Goal: Information Seeking & Learning: Learn about a topic

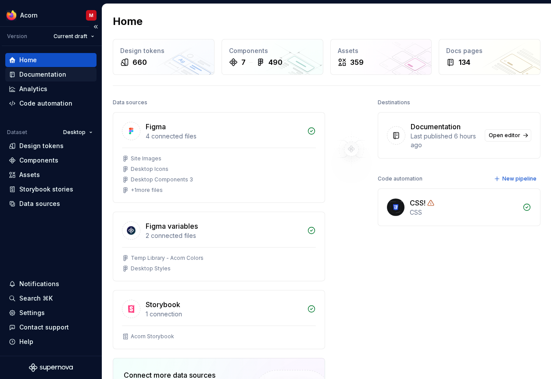
click at [65, 76] on div "Documentation" at bounding box center [51, 74] width 84 height 9
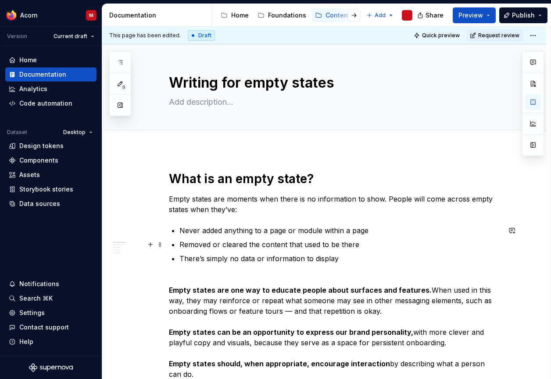
click at [268, 241] on p "Removed or cleared the content that used to be there" at bounding box center [339, 244] width 321 height 11
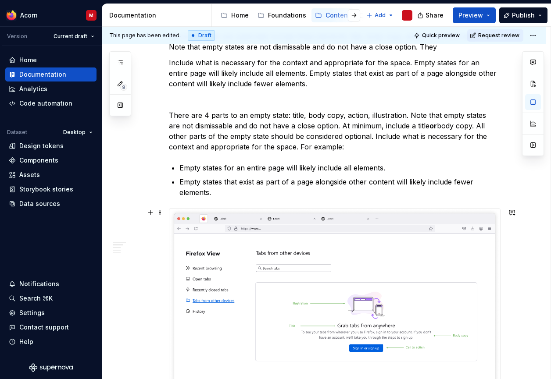
scroll to position [435, 0]
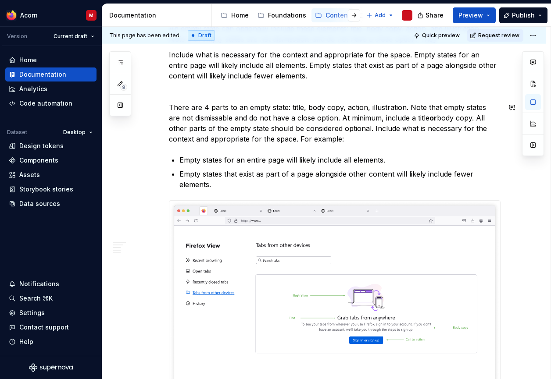
click at [343, 102] on div "What is an empty state? Empty states are moments when there is no information t…" at bounding box center [334, 262] width 331 height 1052
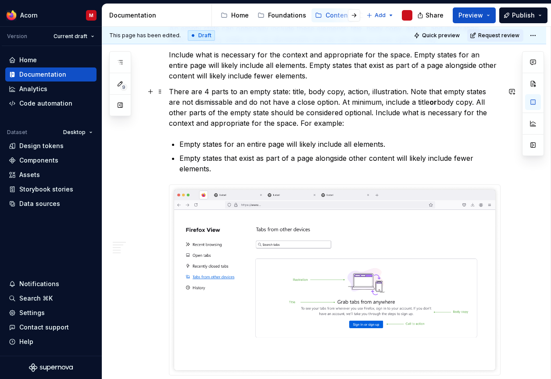
click at [247, 112] on p "There are 4 parts to an empty state: title, body copy, action, illustration. No…" at bounding box center [334, 107] width 331 height 42
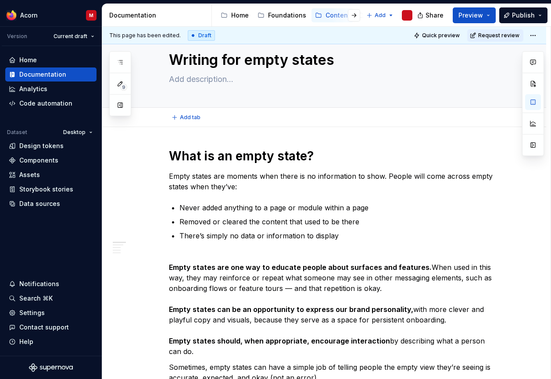
scroll to position [0, 0]
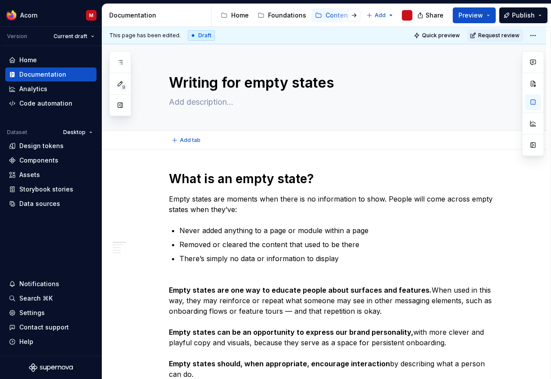
type textarea "*"
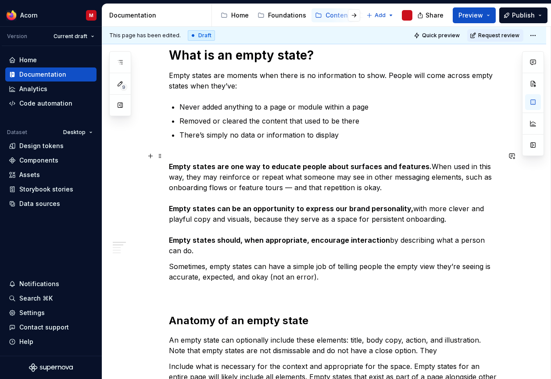
scroll to position [127, 0]
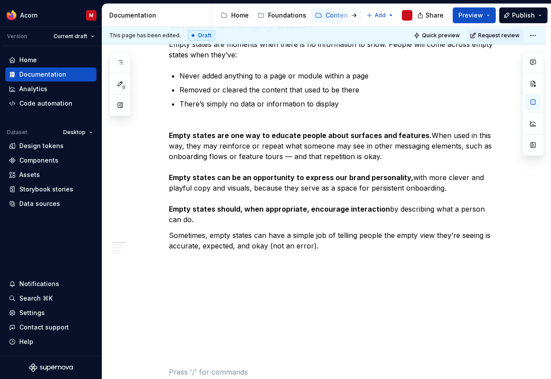
scroll to position [181, 0]
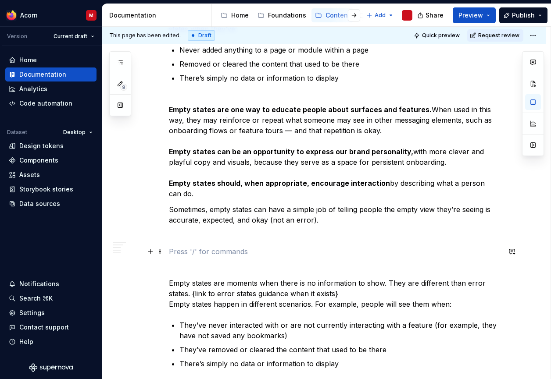
click at [356, 255] on p at bounding box center [334, 251] width 331 height 11
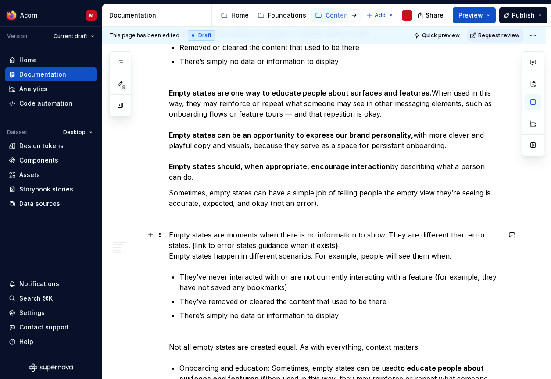
scroll to position [215, 0]
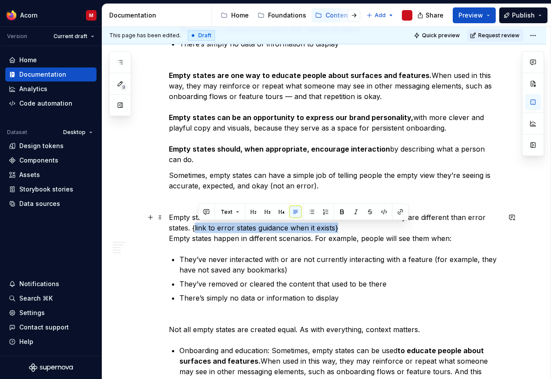
drag, startPoint x: 340, startPoint y: 228, endPoint x: 213, endPoint y: 212, distance: 127.7
click at [197, 231] on p "Empty states are moments when there is no information to show. They are differe…" at bounding box center [334, 228] width 331 height 32
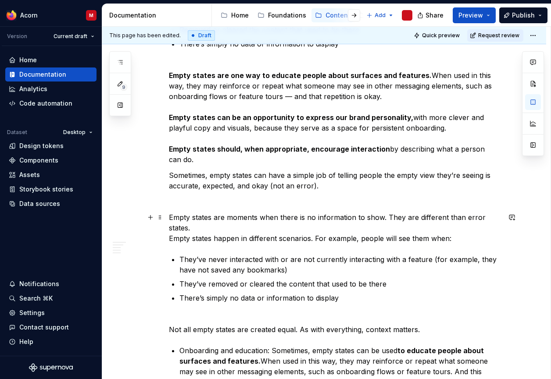
click at [173, 238] on p "Empty states are moments when there is no information to show. They are differe…" at bounding box center [334, 228] width 331 height 32
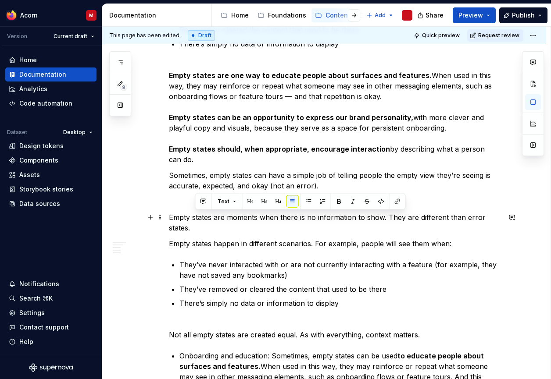
drag, startPoint x: 388, startPoint y: 216, endPoint x: 396, endPoint y: 225, distance: 12.7
click at [396, 225] on p "Empty states are moments when there is no information to show. They are differe…" at bounding box center [334, 222] width 331 height 21
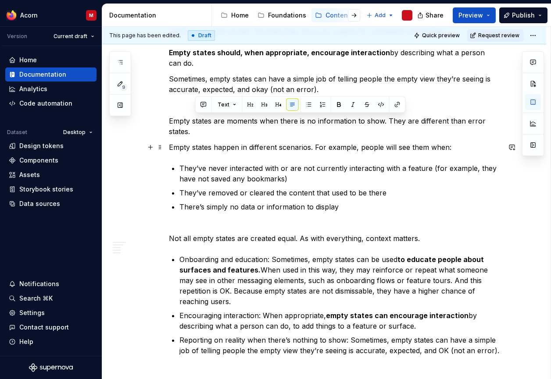
scroll to position [312, 0]
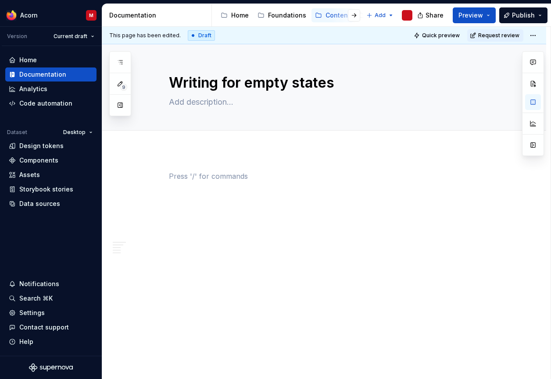
scroll to position [0, 0]
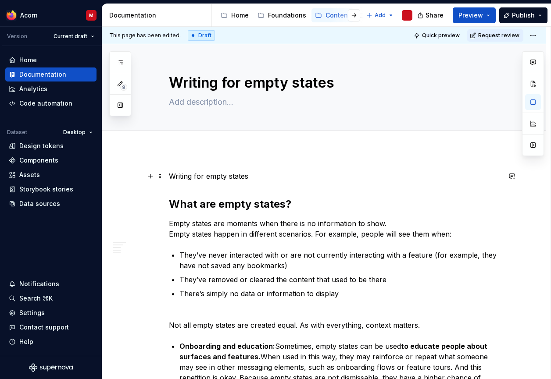
click at [248, 175] on p "Writing for empty states" at bounding box center [334, 176] width 331 height 11
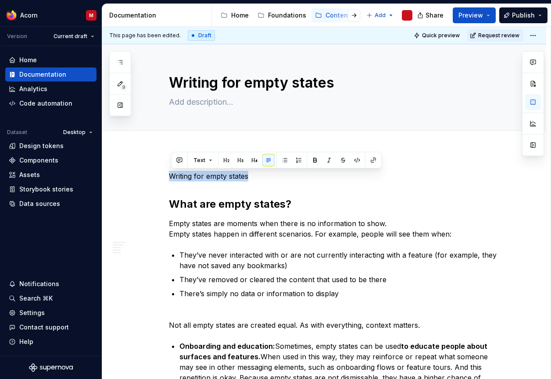
drag, startPoint x: 206, startPoint y: 177, endPoint x: 96, endPoint y: 171, distance: 110.2
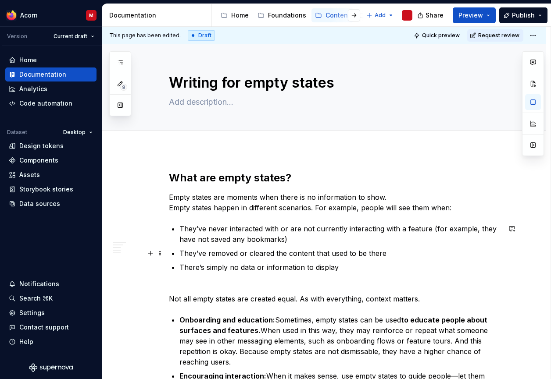
click at [341, 247] on ul "They’ve never interacted with or are not currently interacting with a feature (…" at bounding box center [339, 248] width 321 height 49
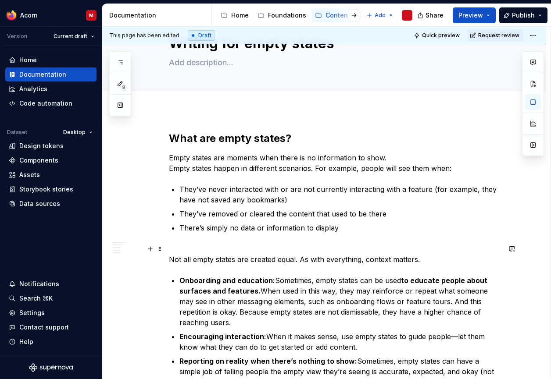
scroll to position [40, 0]
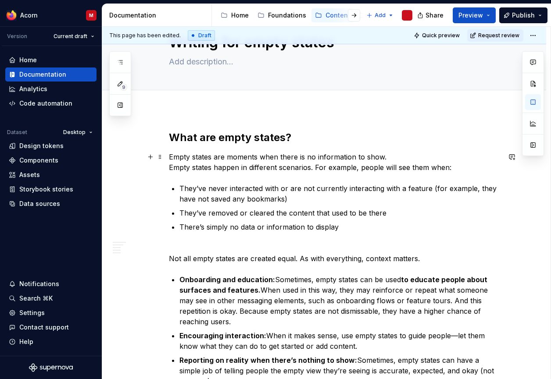
click at [174, 167] on p "Empty states are moments when there is no information to show. Empty states hap…" at bounding box center [334, 162] width 331 height 21
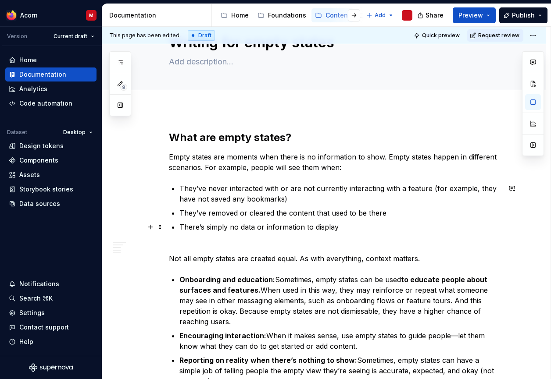
click at [245, 224] on p "There’s simply no data or information to display" at bounding box center [339, 227] width 321 height 11
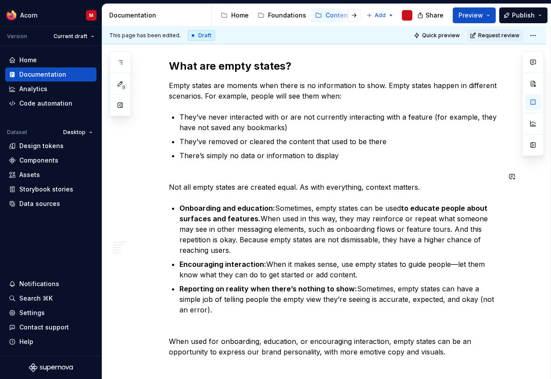
scroll to position [122, 0]
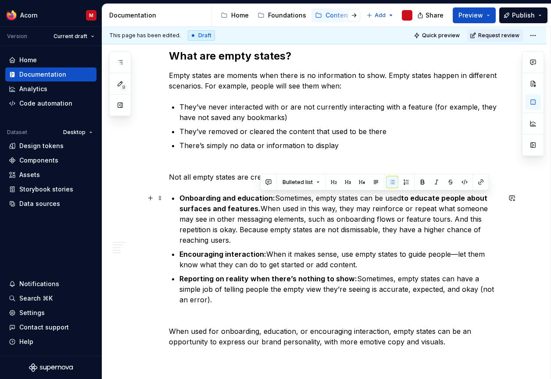
drag, startPoint x: 389, startPoint y: 199, endPoint x: 260, endPoint y: 209, distance: 130.1
click at [260, 209] on p "Onboarding and education: Sometimes, empty states can be used to educate people…" at bounding box center [339, 219] width 321 height 53
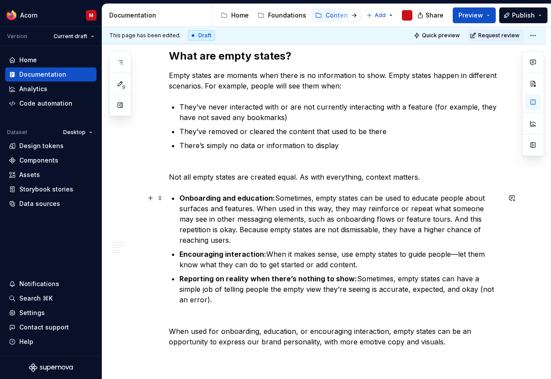
click at [346, 217] on p "Onboarding and education: Sometimes, empty states can be used to educate people…" at bounding box center [339, 219] width 321 height 53
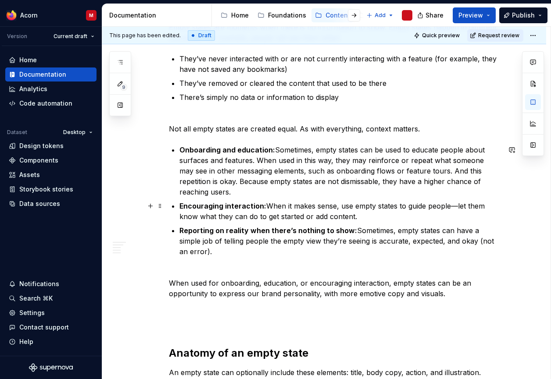
scroll to position [176, 0]
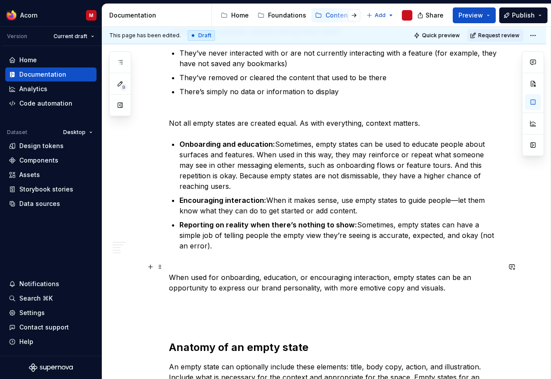
click at [321, 271] on p "When used for onboarding, education, or encouraging interaction, empty states c…" at bounding box center [334, 293] width 331 height 63
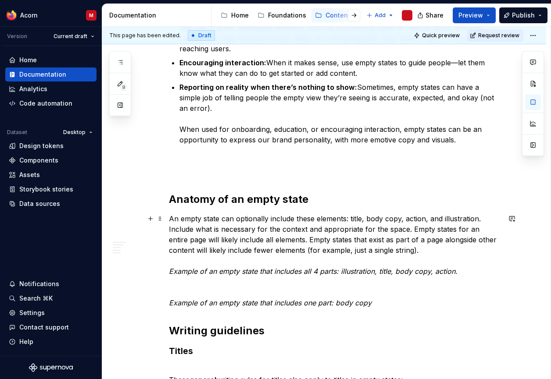
scroll to position [320, 0]
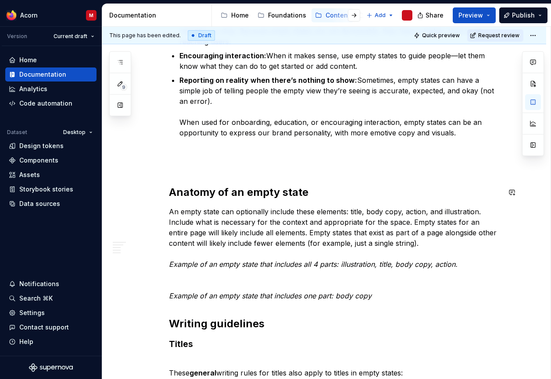
click at [262, 177] on div "What are empty states? Empty states are moments when there is no information to…" at bounding box center [334, 318] width 331 height 935
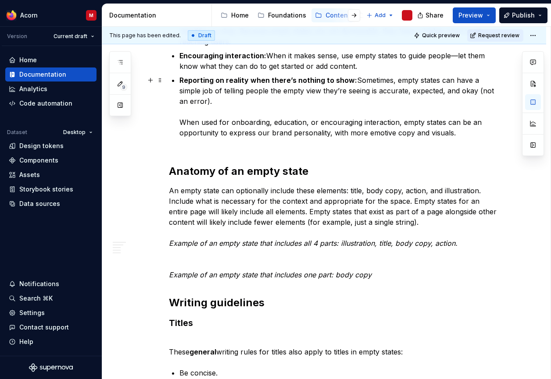
click at [195, 148] on p "Reporting on reality when there’s nothing to show: Sometimes, empty states can …" at bounding box center [339, 112] width 321 height 74
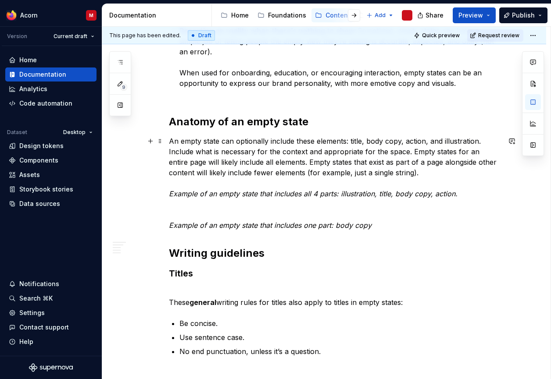
scroll to position [371, 0]
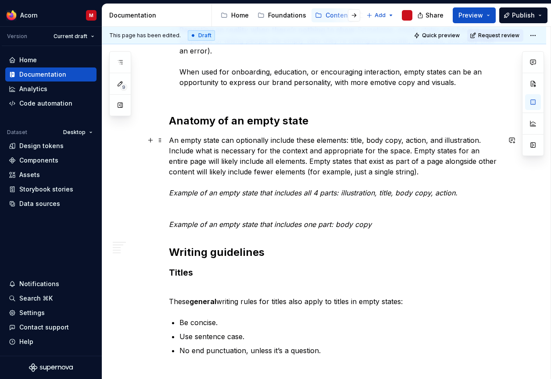
click at [212, 206] on p "An empty state can optionally include these elements: title, body copy, action,…" at bounding box center [334, 182] width 331 height 95
click at [214, 206] on p "An empty state can optionally include these elements: title, body copy, action,…" at bounding box center [334, 182] width 331 height 95
click at [286, 207] on p "An empty state can optionally include these elements: title, body copy, action,…" at bounding box center [334, 182] width 331 height 95
click at [206, 206] on p "An empty state can optionally include these elements: title, body copy, action,…" at bounding box center [334, 182] width 331 height 95
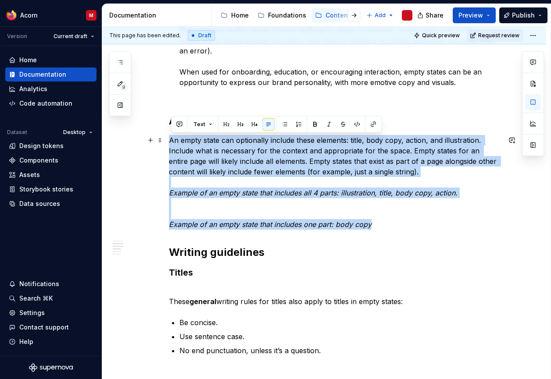
click at [206, 206] on p "An empty state can optionally include these elements: title, body copy, action,…" at bounding box center [334, 182] width 331 height 95
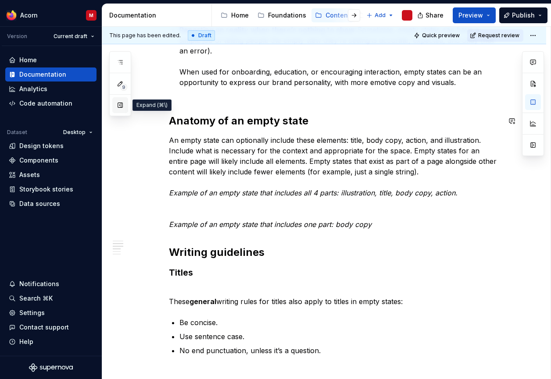
click at [122, 107] on button "button" at bounding box center [120, 105] width 16 height 16
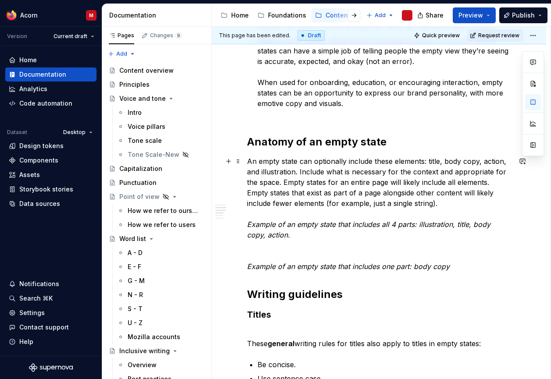
click at [263, 250] on p "An empty state can optionally include these elements: title, body copy, action,…" at bounding box center [379, 214] width 264 height 116
click at [270, 249] on p "An empty state can optionally include these elements: title, body copy, action,…" at bounding box center [379, 214] width 264 height 116
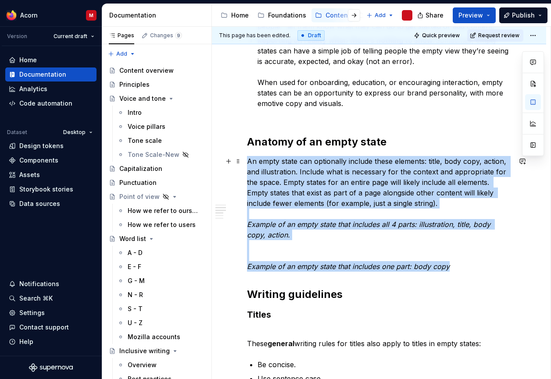
click at [270, 249] on p "An empty state can optionally include these elements: title, body copy, action,…" at bounding box center [379, 214] width 264 height 116
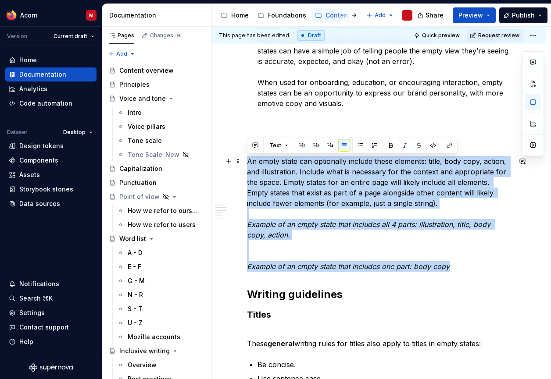
click at [303, 244] on p "An empty state can optionally include these elements: title, body copy, action,…" at bounding box center [379, 214] width 264 height 116
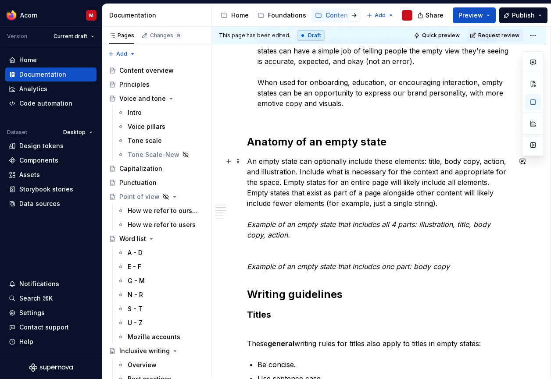
click at [297, 250] on p "An empty state can optionally include these elements: title, body copy, action,…" at bounding box center [379, 214] width 264 height 116
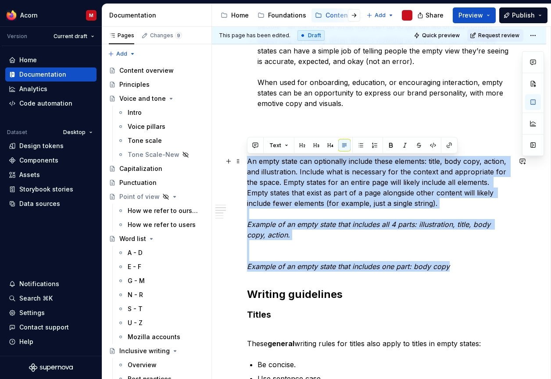
click at [297, 250] on p "An empty state can optionally include these elements: title, body copy, action,…" at bounding box center [379, 214] width 264 height 116
click at [231, 164] on button "button" at bounding box center [228, 161] width 12 height 12
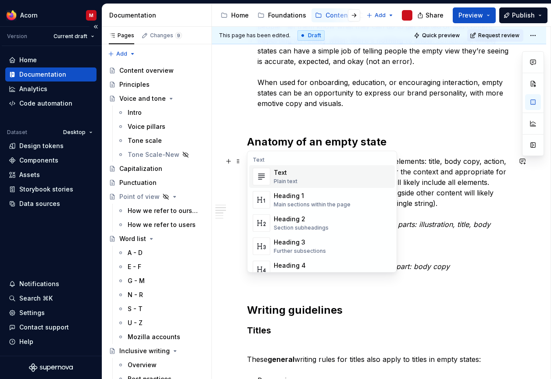
type textarea "*"
